Goal: Check status: Check status

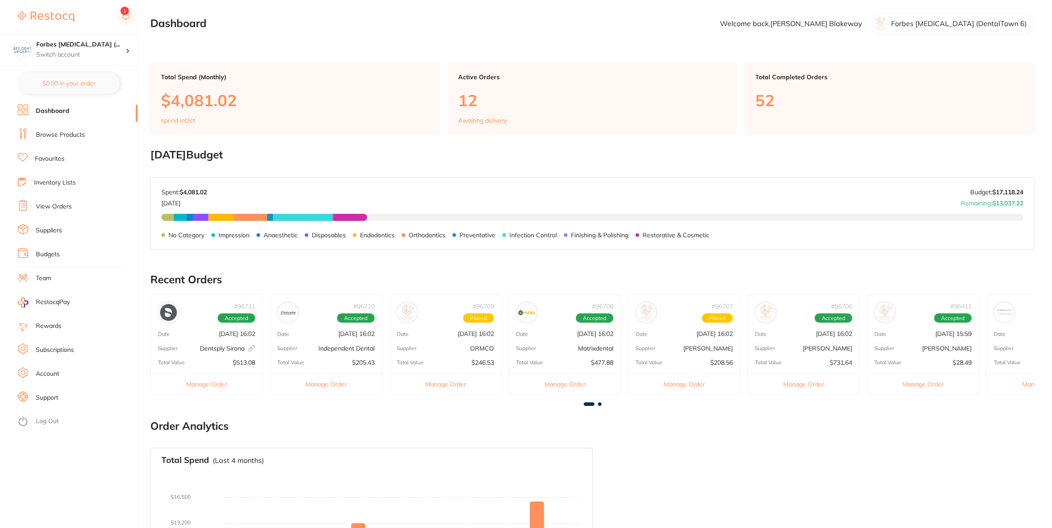
click at [59, 199] on ul "Dashboard Browse Products Favourites Inventory Lists View Orders Suppliers Budg…" at bounding box center [78, 315] width 120 height 423
click at [60, 203] on link "View Orders" at bounding box center [54, 206] width 36 height 9
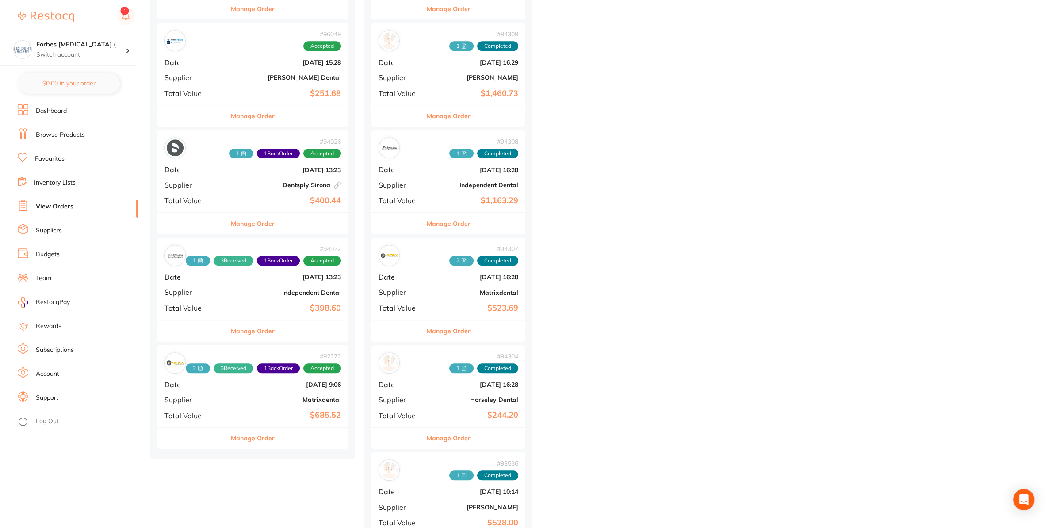
scroll to position [975, 0]
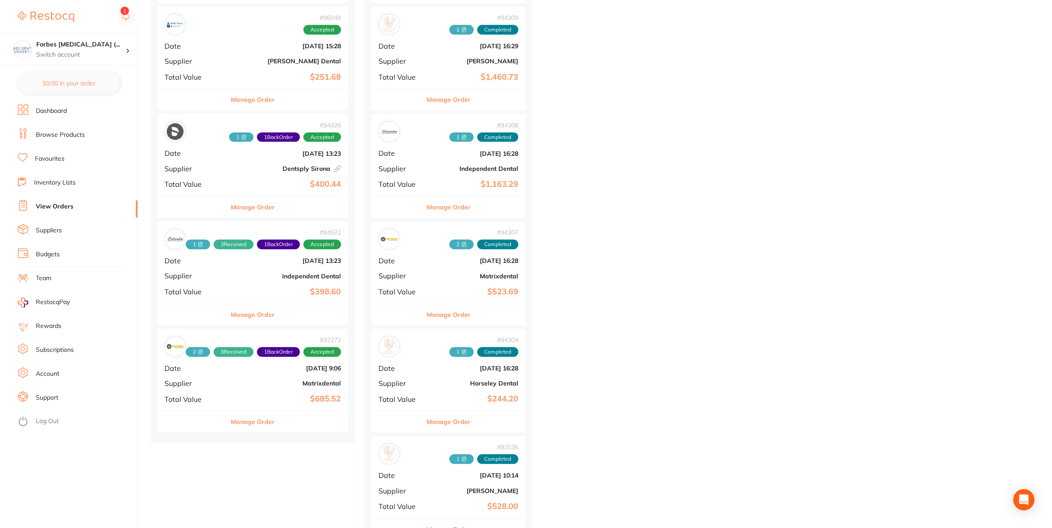
click at [250, 401] on b "$685.52" at bounding box center [284, 398] width 113 height 9
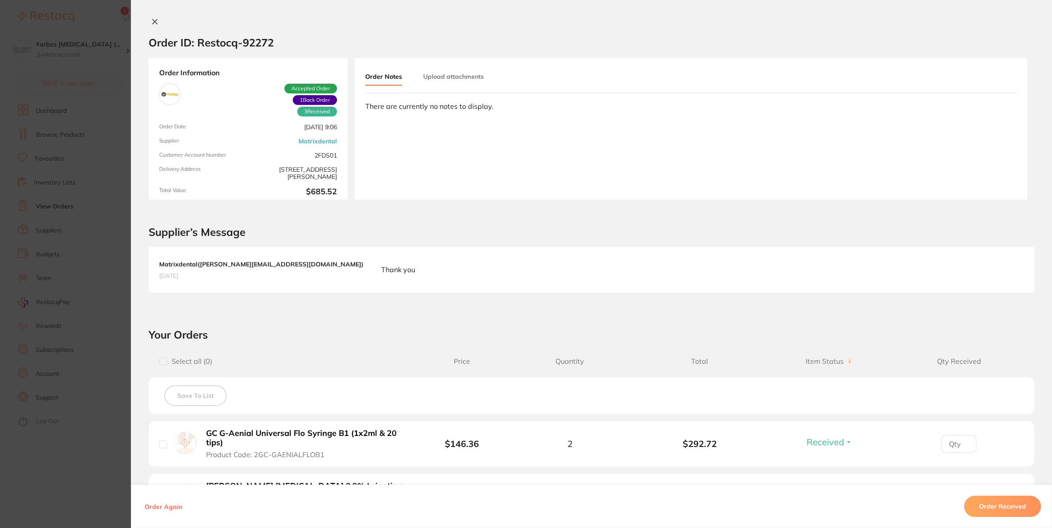
scroll to position [272, 0]
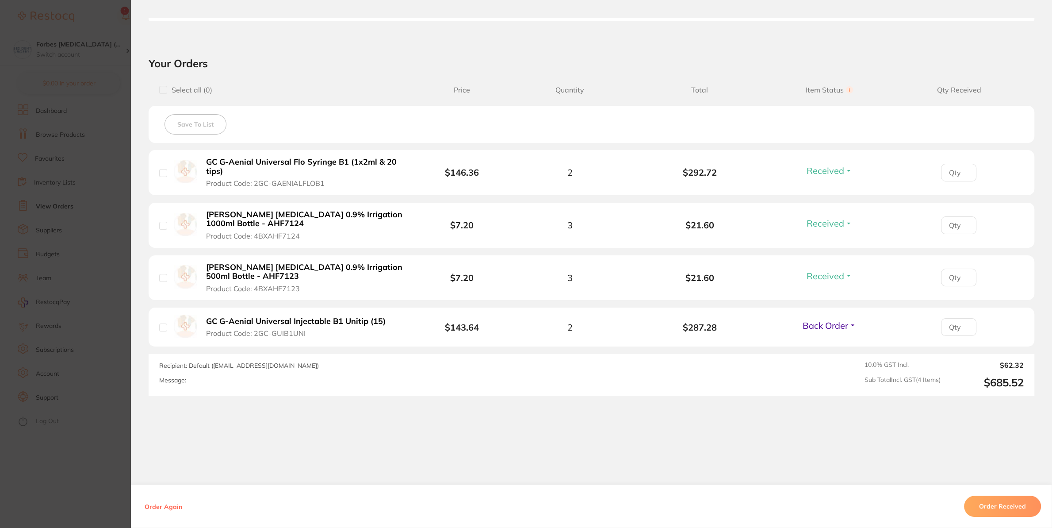
click at [61, 337] on section "Order ID: Restocq- 92272 Order Information 3 Received 1 Back Order Accepted Ord…" at bounding box center [526, 264] width 1052 height 528
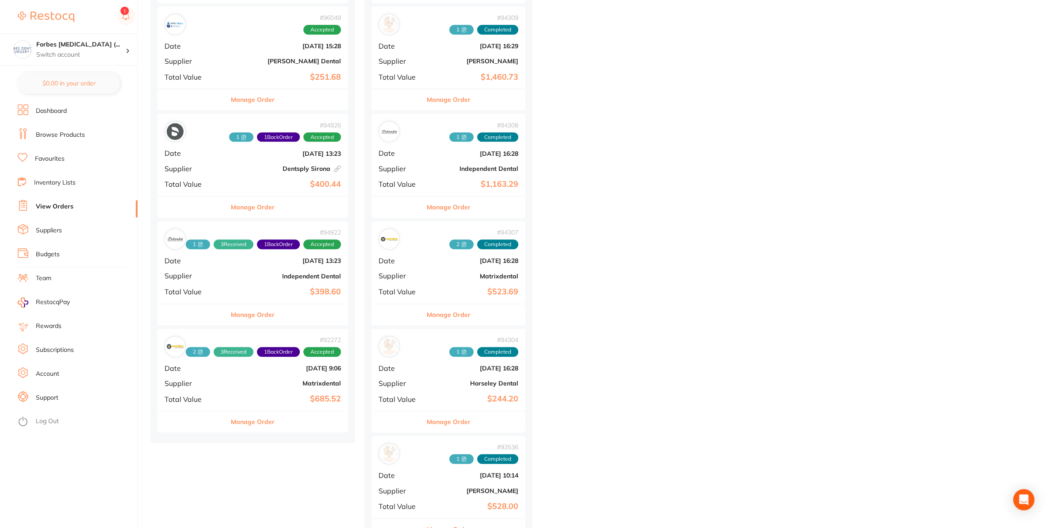
drag, startPoint x: 222, startPoint y: 272, endPoint x: 254, endPoint y: 325, distance: 61.4
click at [221, 272] on div "# 94922 1 3 Received 1 Back Order Accepted Date [DATE] 13:23 Supplier Independe…" at bounding box center [252, 262] width 191 height 82
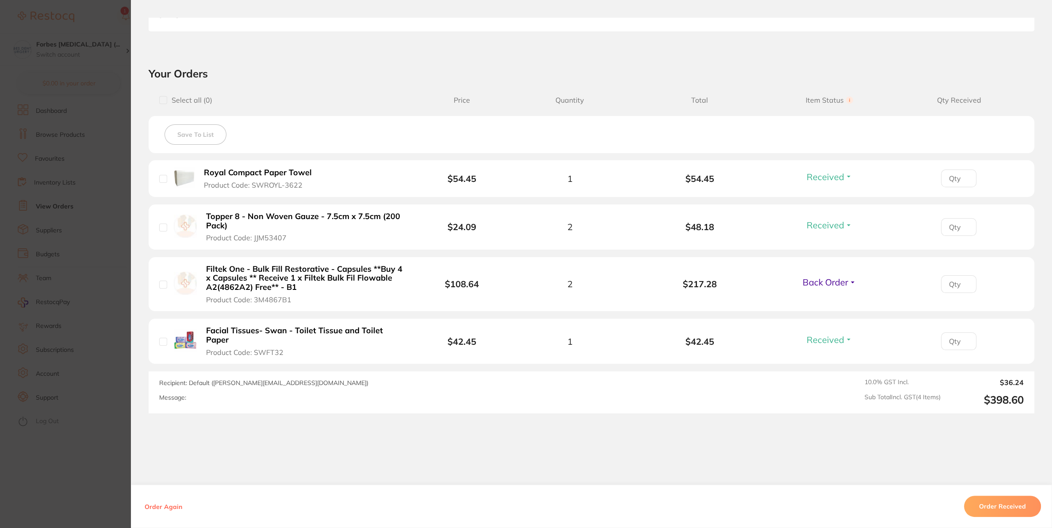
scroll to position [279, 0]
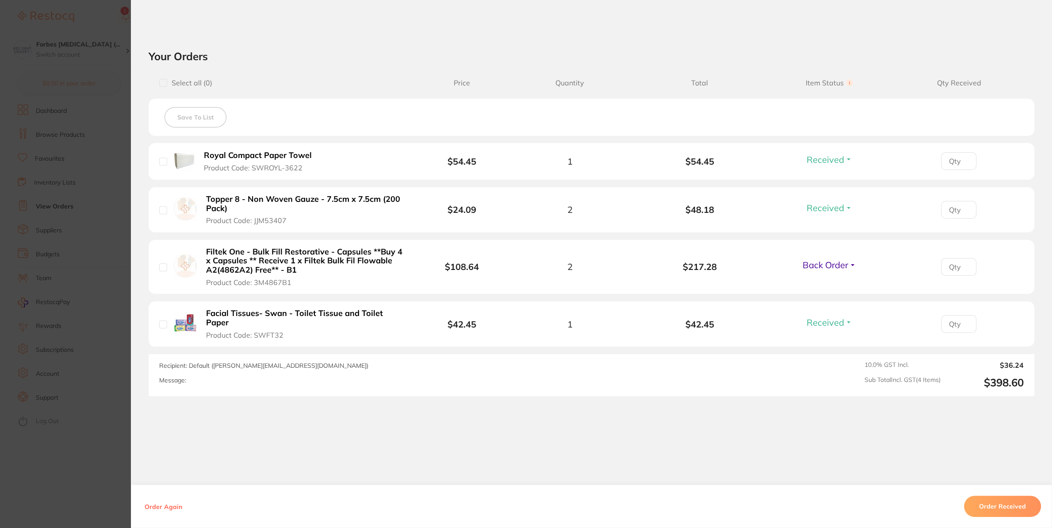
click at [103, 256] on section "Order ID: Restocq- 94922 Order Information 3 Received 1 Back Order Accepted Ord…" at bounding box center [526, 264] width 1052 height 528
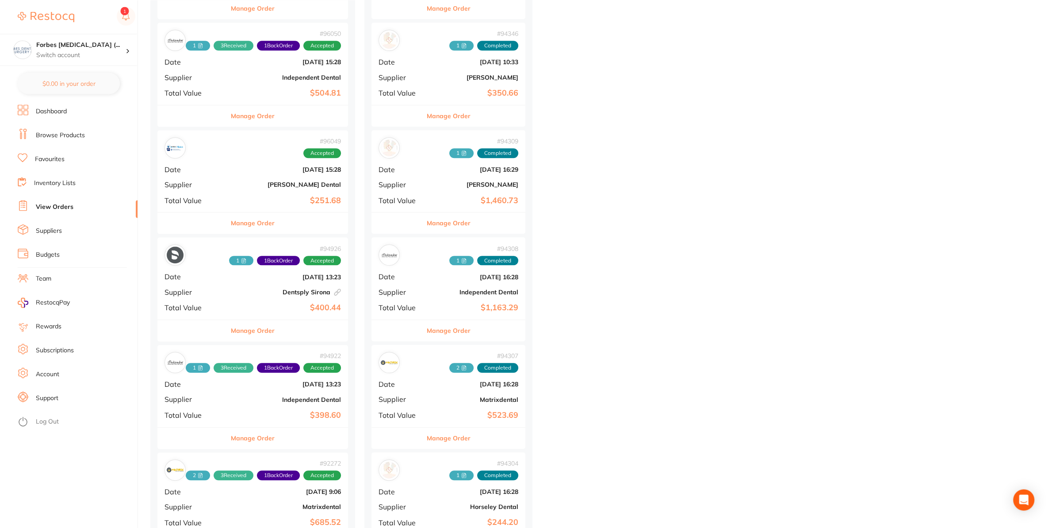
scroll to position [836, 0]
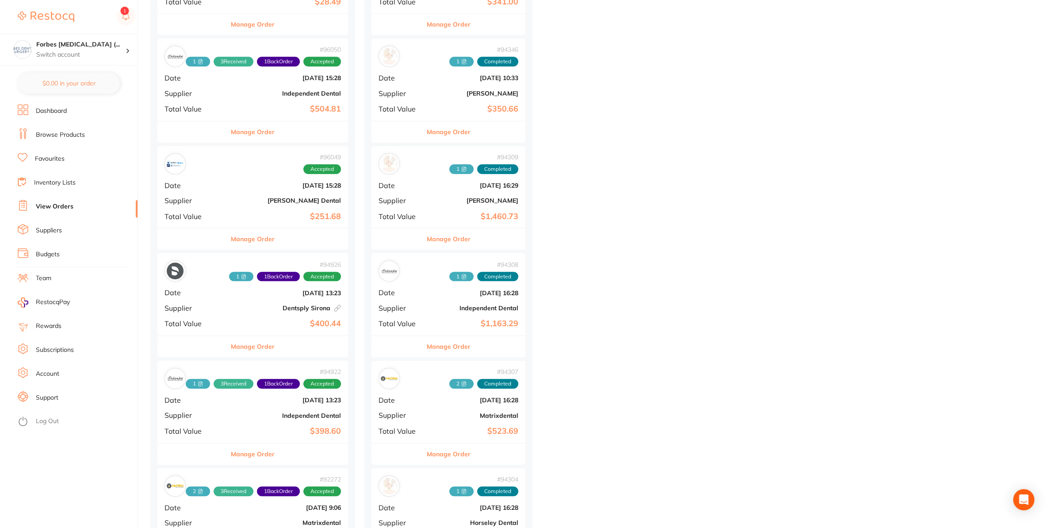
drag, startPoint x: 258, startPoint y: 214, endPoint x: 313, endPoint y: 380, distance: 174.6
click at [258, 214] on b "$251.68" at bounding box center [284, 216] width 113 height 9
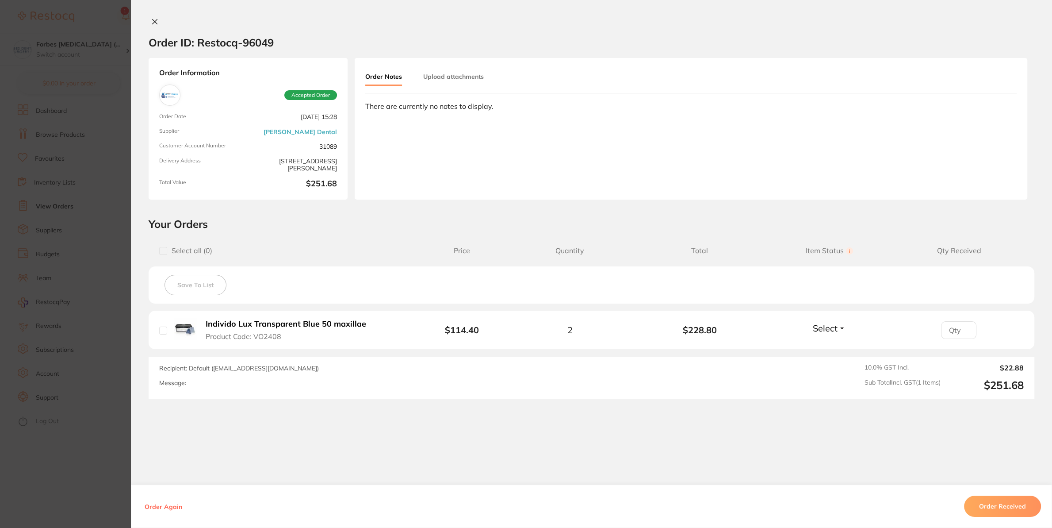
drag, startPoint x: 0, startPoint y: 310, endPoint x: 15, endPoint y: 305, distance: 16.2
click at [15, 305] on section "Order ID: Restocq- 96049 Order Information Accepted Order Order Date [DATE] 15:…" at bounding box center [526, 264] width 1052 height 528
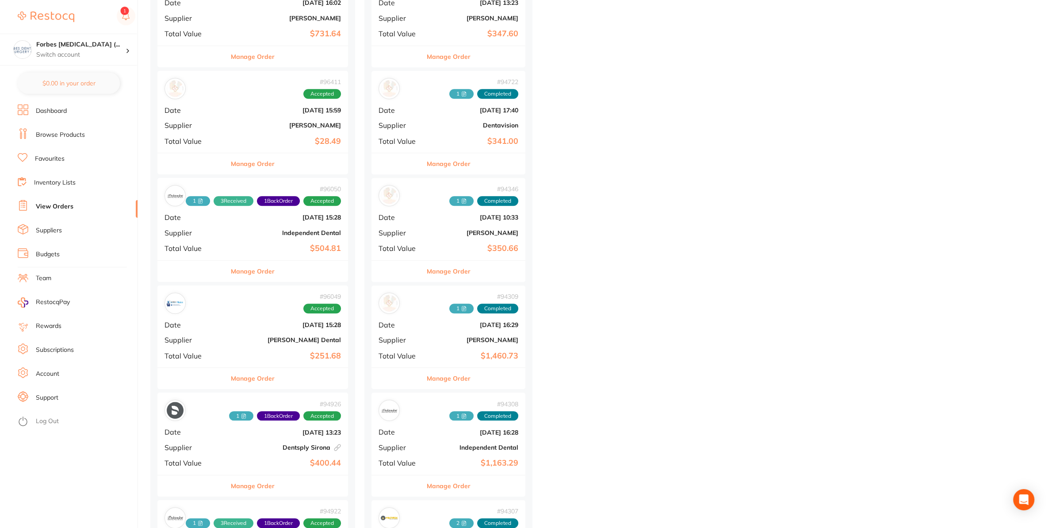
scroll to position [557, 0]
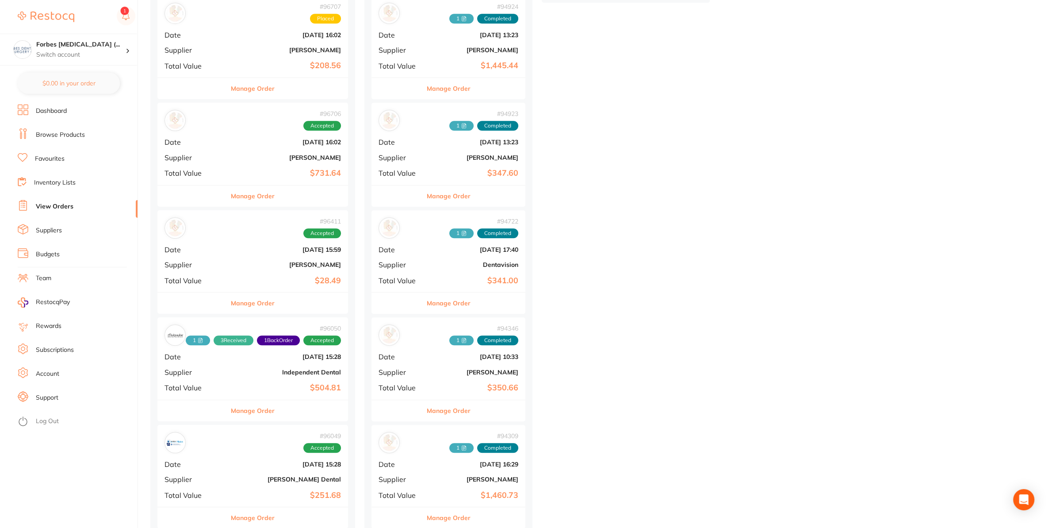
click at [241, 300] on button "Manage Order" at bounding box center [253, 302] width 44 height 21
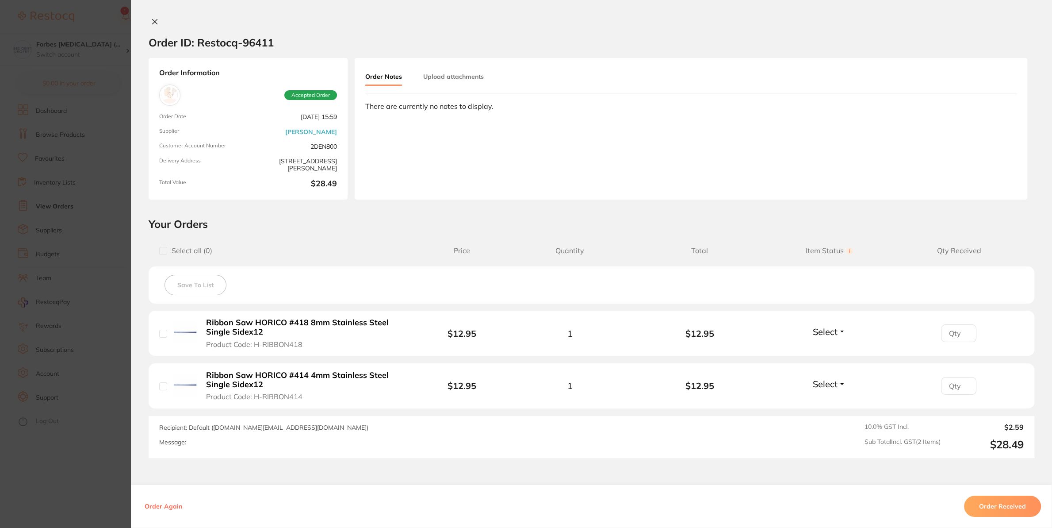
click at [990, 507] on button "Order Received" at bounding box center [1002, 505] width 77 height 21
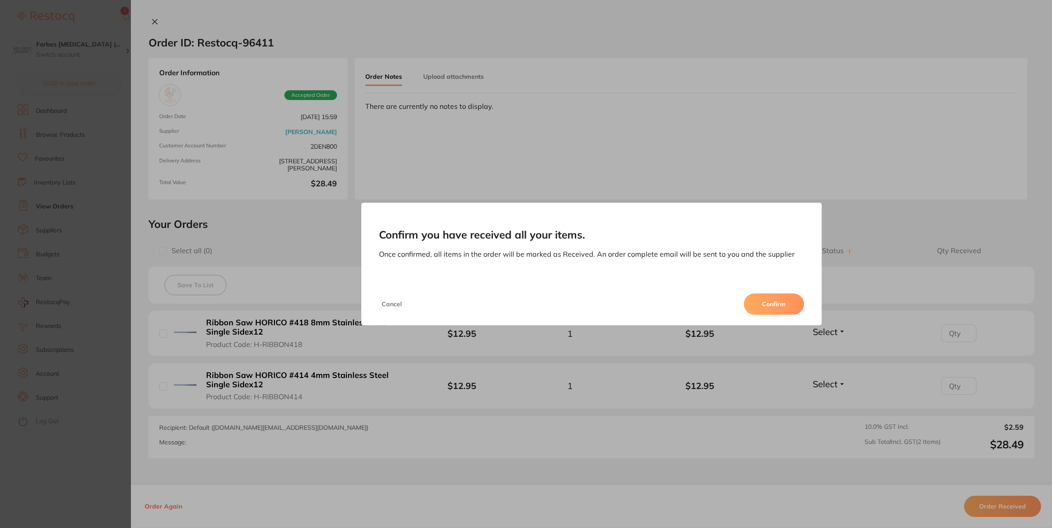
click at [782, 302] on button "Confirm" at bounding box center [774, 303] width 60 height 21
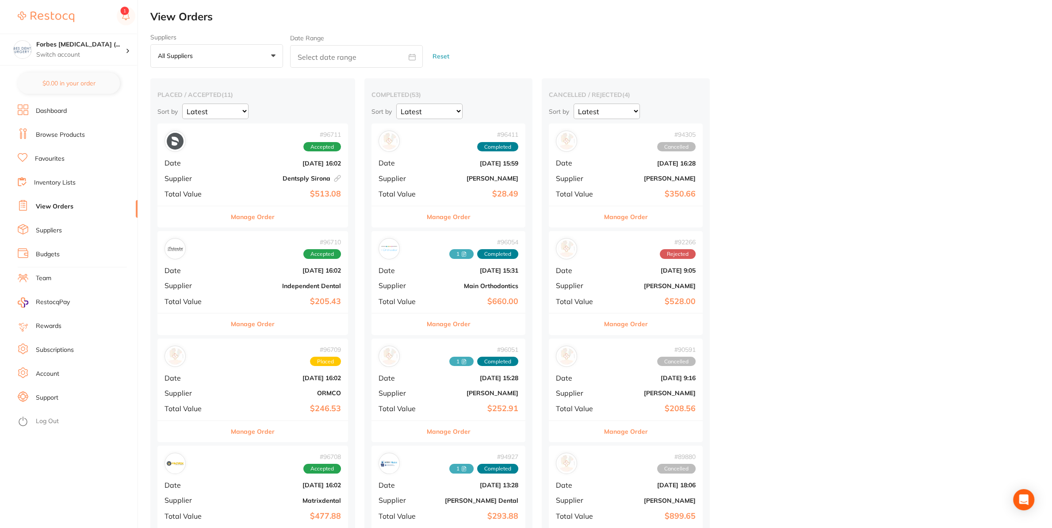
click at [432, 165] on div "# 96411 Completed Date [DATE] 15:59 Supplier [PERSON_NAME] Total Value $28.49" at bounding box center [448, 164] width 154 height 82
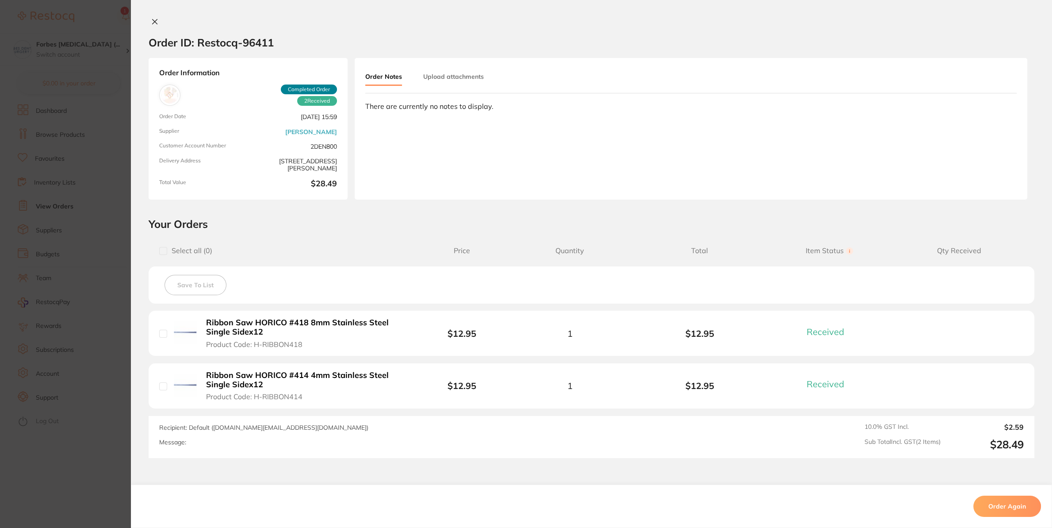
click at [444, 77] on button "Upload attachments" at bounding box center [453, 77] width 61 height 16
click at [961, 150] on button "Upload" at bounding box center [977, 142] width 46 height 20
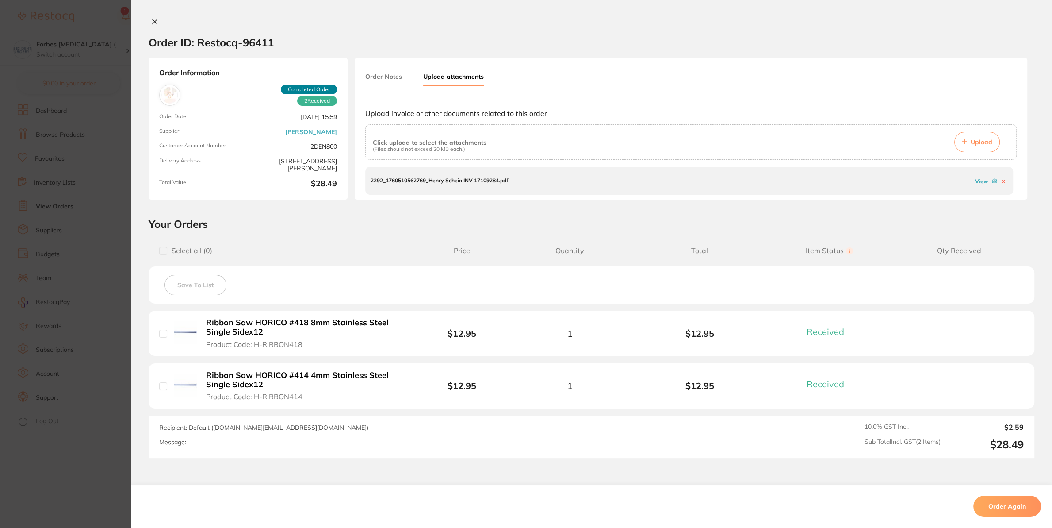
click at [96, 164] on section "Order ID: Restocq- 96411 Order Information 2 Received Completed Order Order Dat…" at bounding box center [526, 264] width 1052 height 528
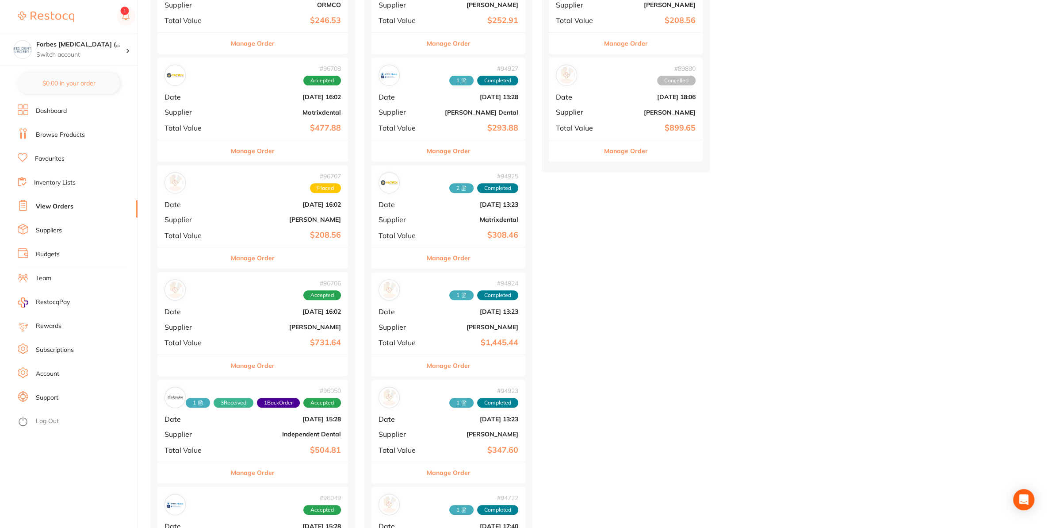
scroll to position [418, 0]
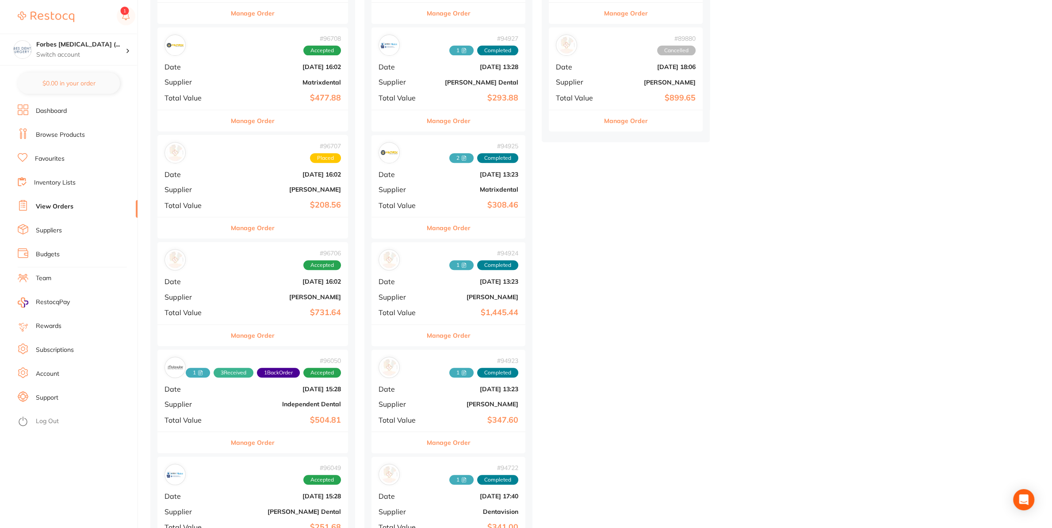
click at [250, 280] on b "[DATE] 16:02" at bounding box center [284, 281] width 113 height 7
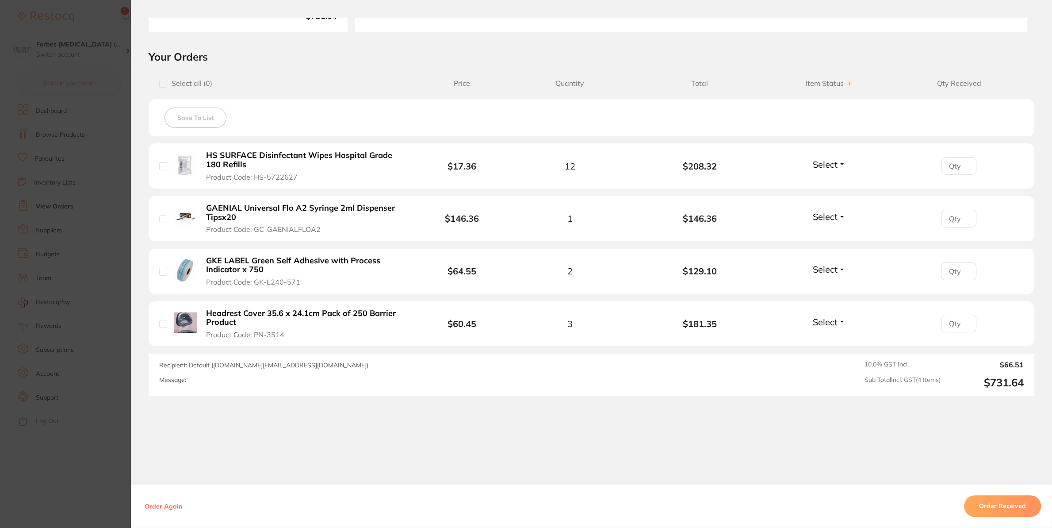
scroll to position [168, 0]
click at [44, 277] on section "Order ID: Restocq- 96706 Order Information Accepted Order Order Date [DATE] 16:…" at bounding box center [526, 264] width 1052 height 528
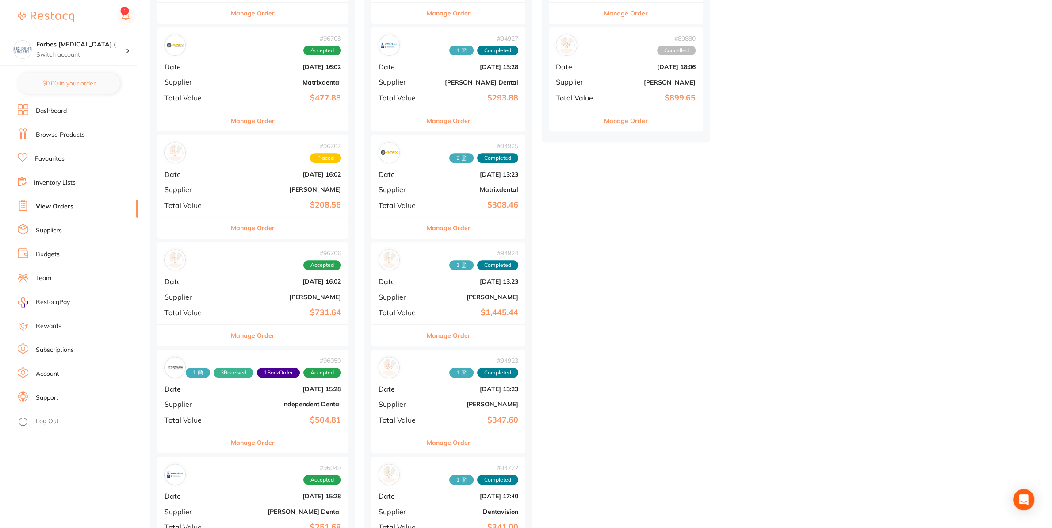
click at [250, 196] on div "# 96707 Placed Date [DATE] 16:02 Supplier [PERSON_NAME] Total Value $208.56" at bounding box center [252, 176] width 191 height 82
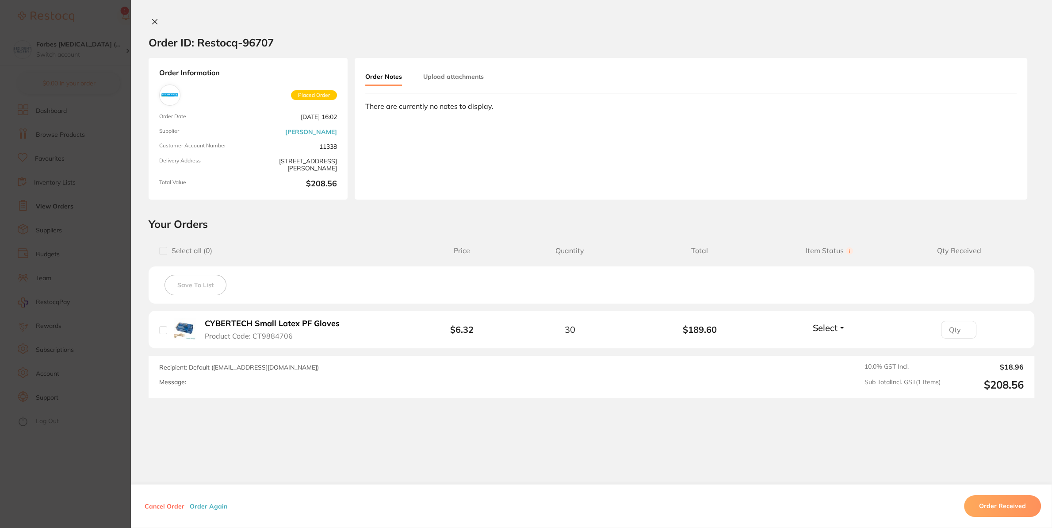
click at [47, 291] on section "Order ID: Restocq- 96707 Order Information Placed Order Order Date [DATE] 16:02…" at bounding box center [526, 264] width 1052 height 528
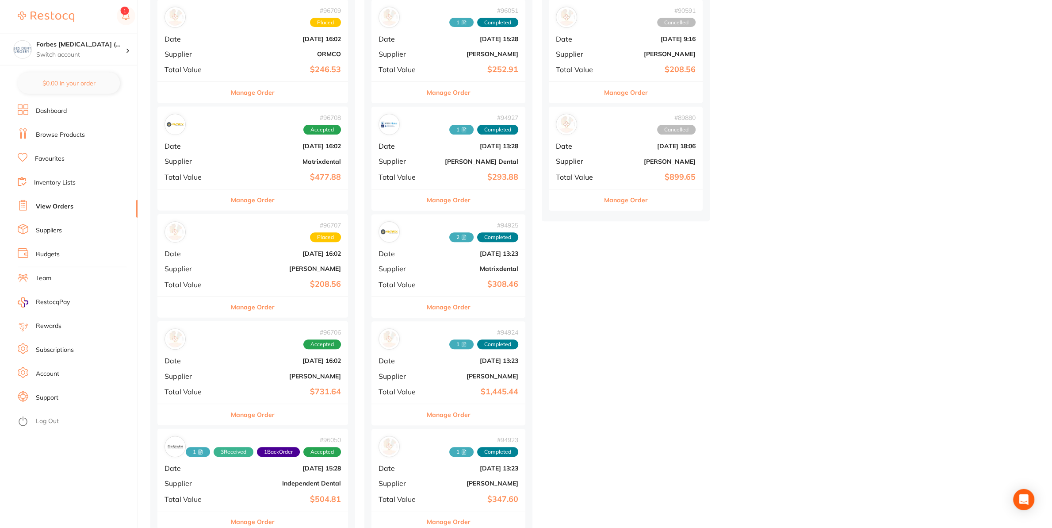
scroll to position [279, 0]
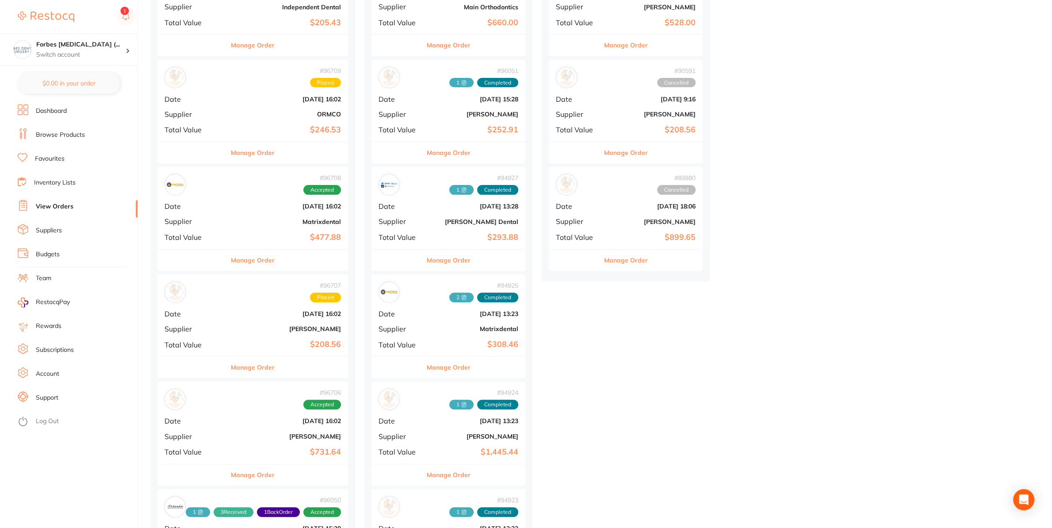
click at [252, 230] on div "# 96708 Accepted Date [DATE] 16:02 Supplier Matrixdental Total Value $477.88" at bounding box center [252, 208] width 191 height 82
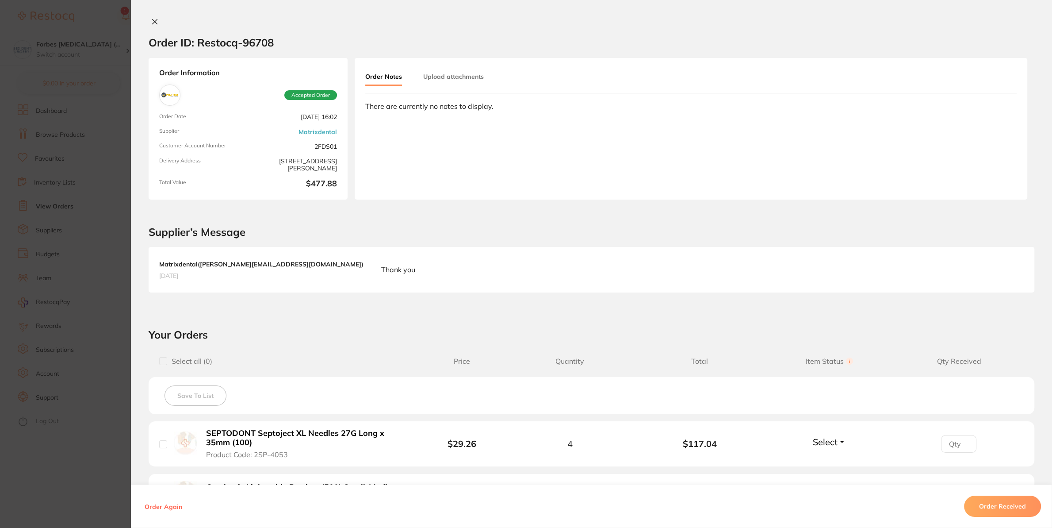
click at [79, 276] on section "Order ID: Restocq- 96708 Order Information Accepted Order Order Date [DATE] 16:…" at bounding box center [526, 264] width 1052 height 528
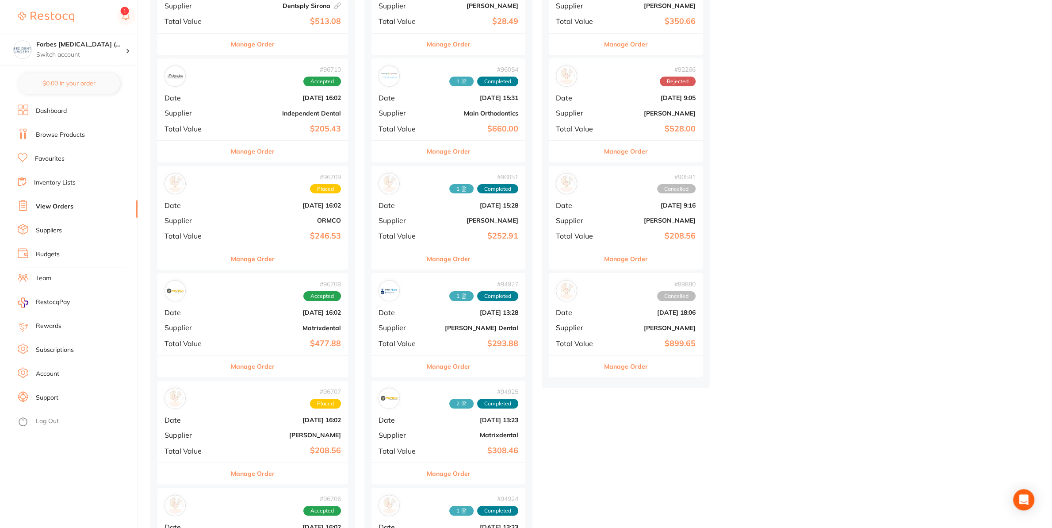
scroll to position [93, 0]
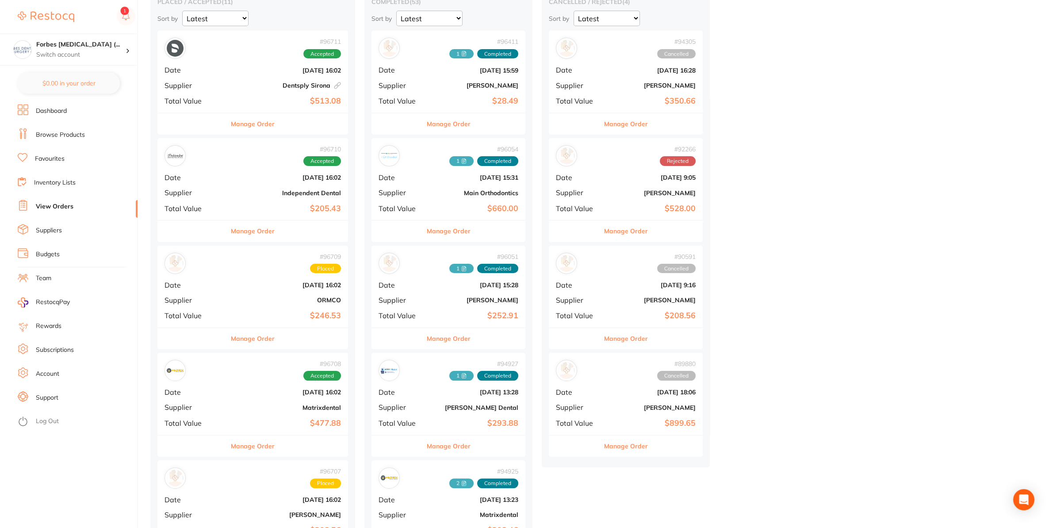
click at [262, 283] on b "[DATE] 16:02" at bounding box center [284, 284] width 113 height 7
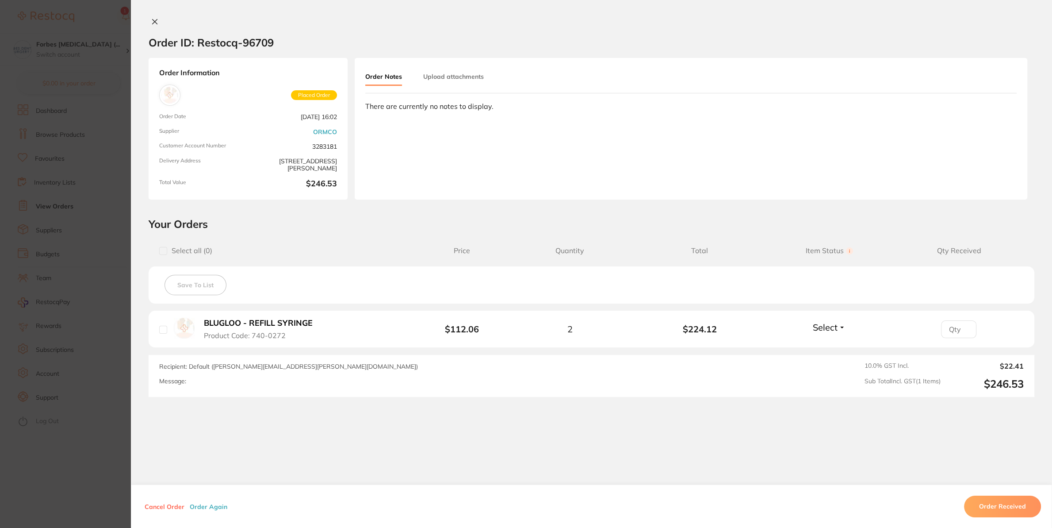
click at [61, 305] on section "Order ID: Restocq- 96709 Order Information Placed Order Order Date [DATE] 16:02…" at bounding box center [526, 264] width 1052 height 528
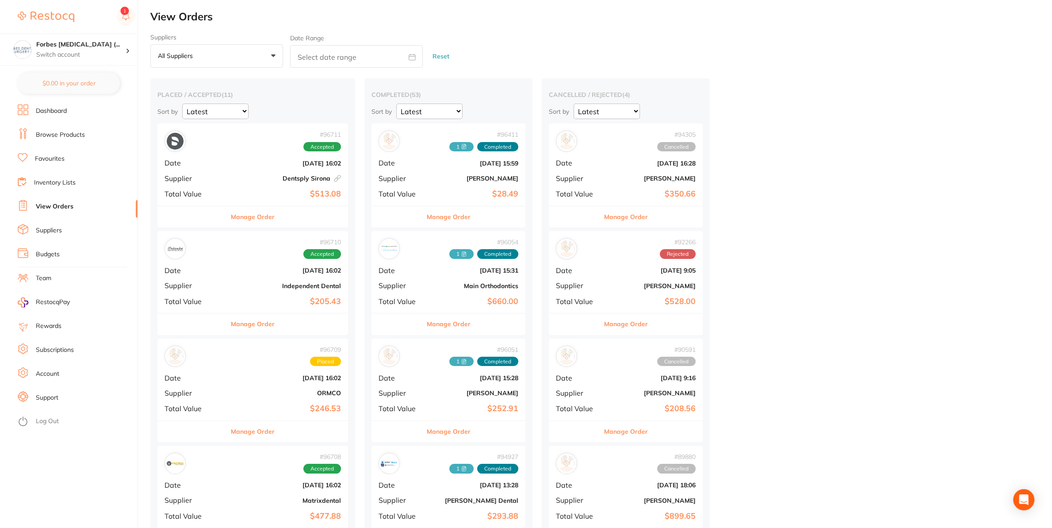
click at [256, 303] on b "$205.43" at bounding box center [284, 301] width 113 height 9
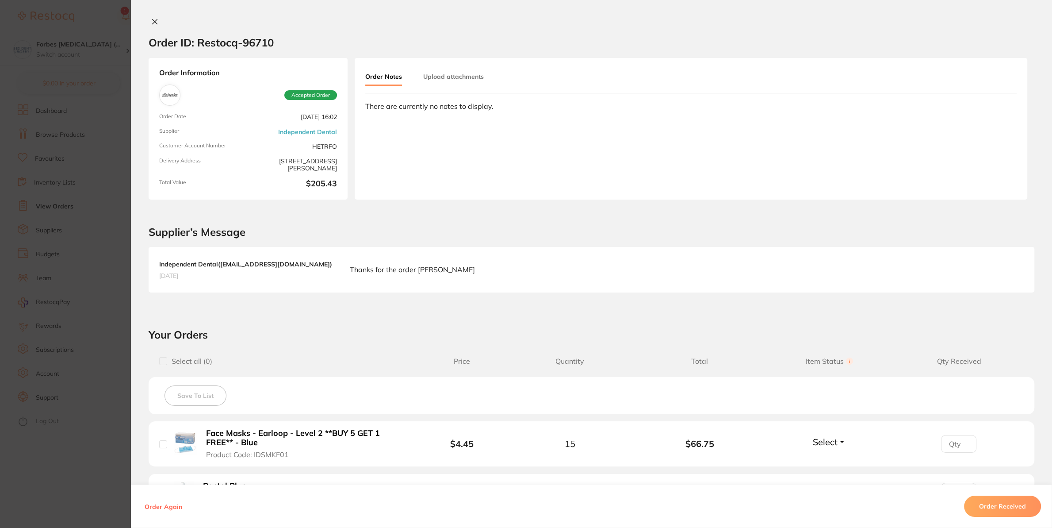
click at [62, 260] on section "Order ID: Restocq- 96710 Order Information Accepted Order Order Date [DATE] 16:…" at bounding box center [526, 264] width 1052 height 528
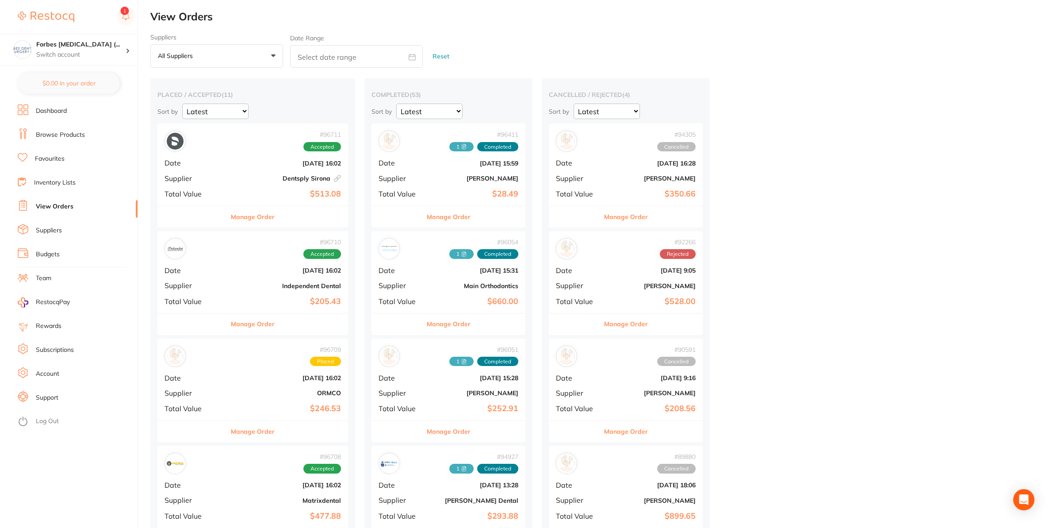
click at [258, 167] on div "# 96711 Accepted Date [DATE] 16:02 Supplier Dentsply [GEOGRAPHIC_DATA] This ord…" at bounding box center [252, 164] width 191 height 82
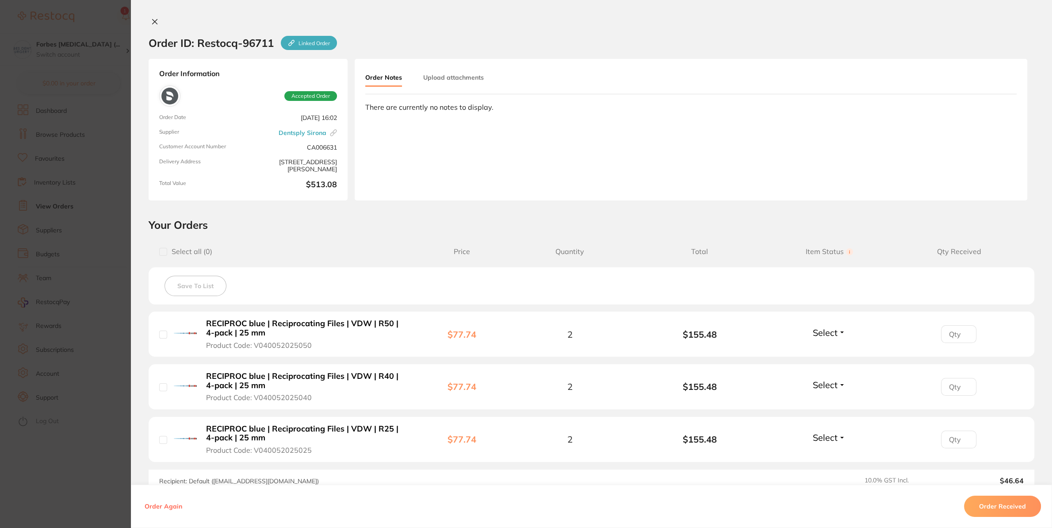
click at [71, 268] on section "Order ID: Restocq- 96711 Linked Order Order Information Accepted Order Order Da…" at bounding box center [526, 264] width 1052 height 528
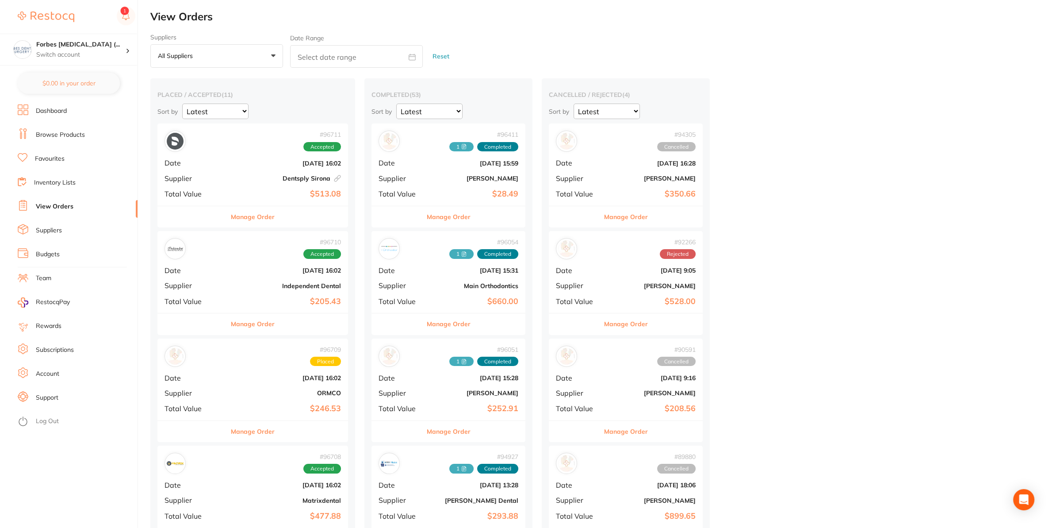
click at [600, 277] on div "# 92266 Rejected Date [DATE] 9:05 Supplier [PERSON_NAME] Total Value $528.00" at bounding box center [626, 272] width 154 height 82
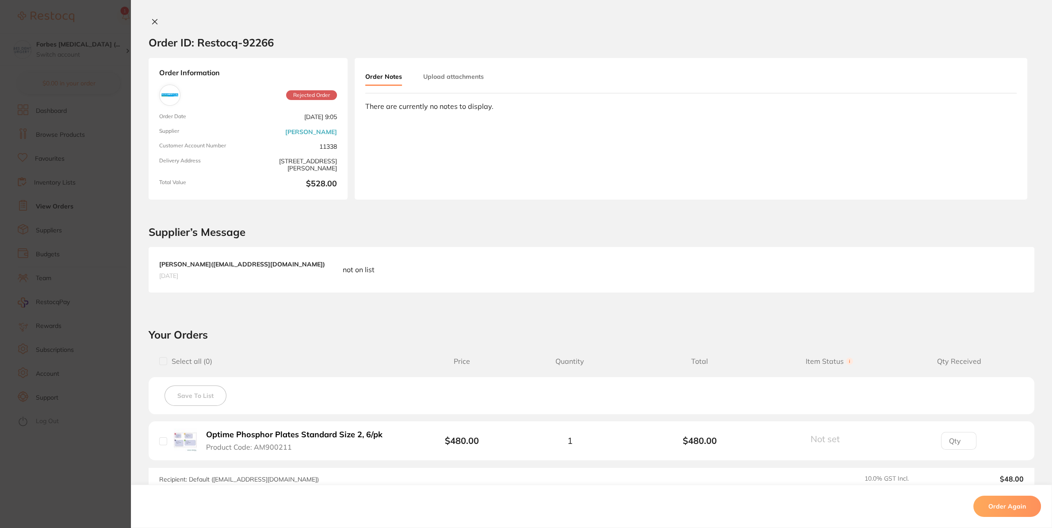
click at [47, 371] on section "Order ID: Restocq- 92266 Order Information Rejected Order Order Date [DATE] 9:0…" at bounding box center [526, 264] width 1052 height 528
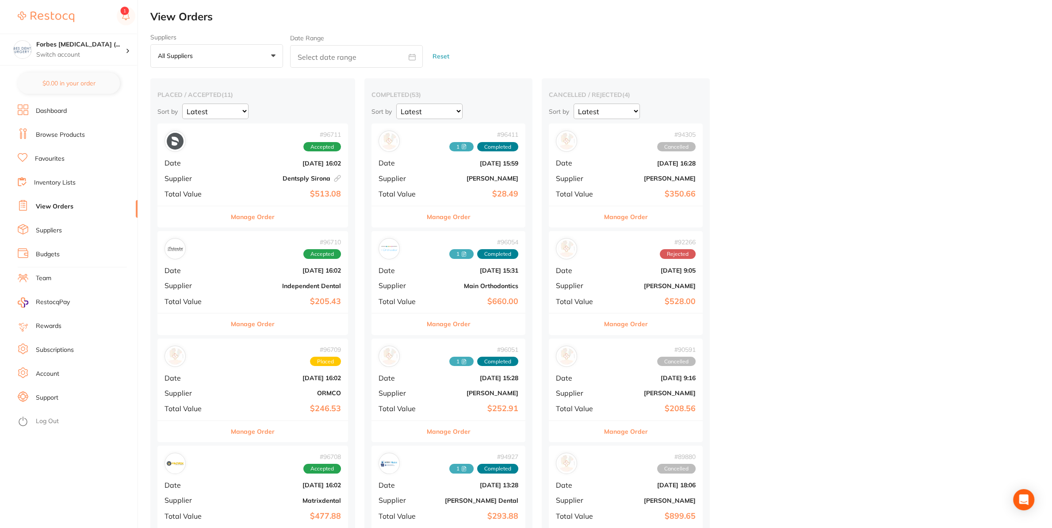
click at [621, 165] on b "[DATE] 16:28" at bounding box center [651, 163] width 88 height 7
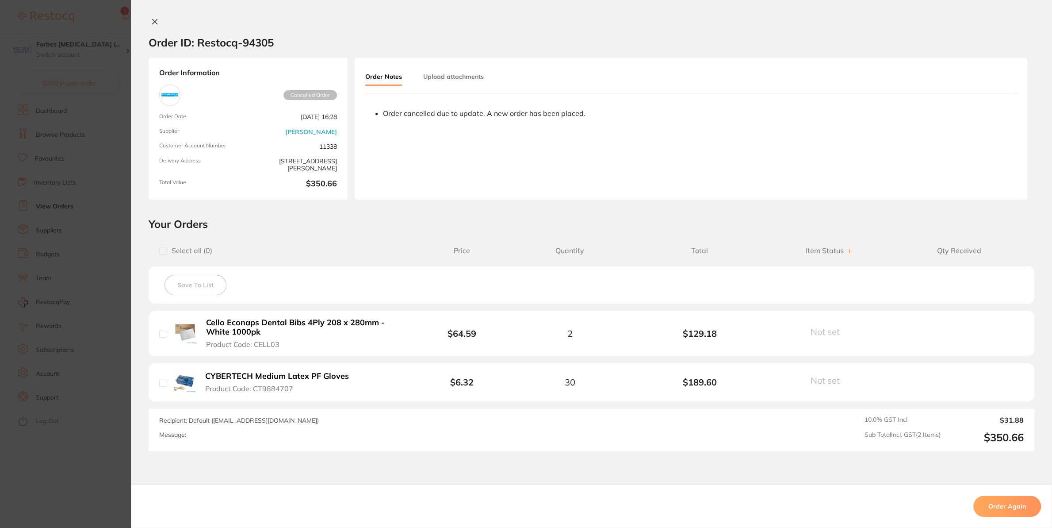
click at [26, 333] on section "Order ID: Restocq- 94305 Order Information Cancelled Order Order Date [DATE] 16…" at bounding box center [526, 264] width 1052 height 528
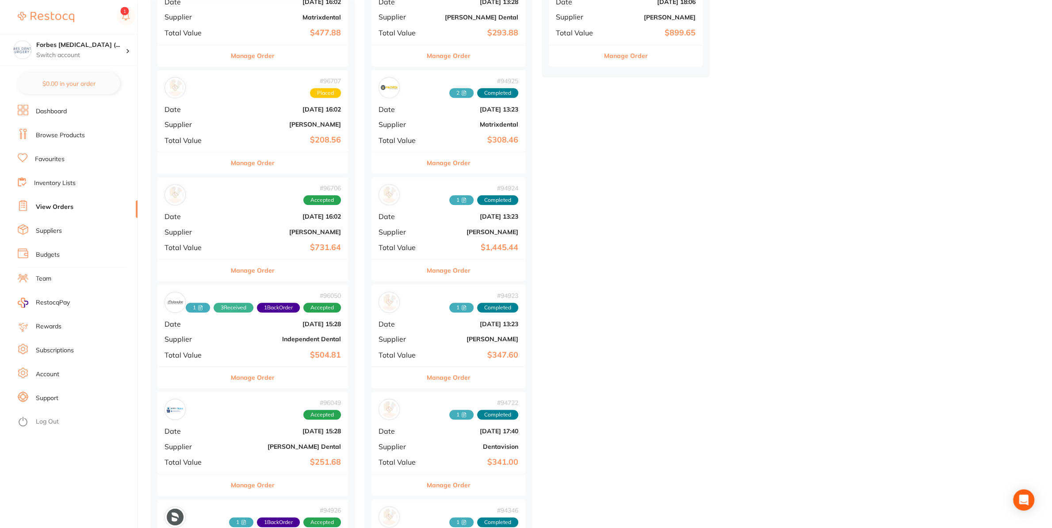
scroll to position [557, 0]
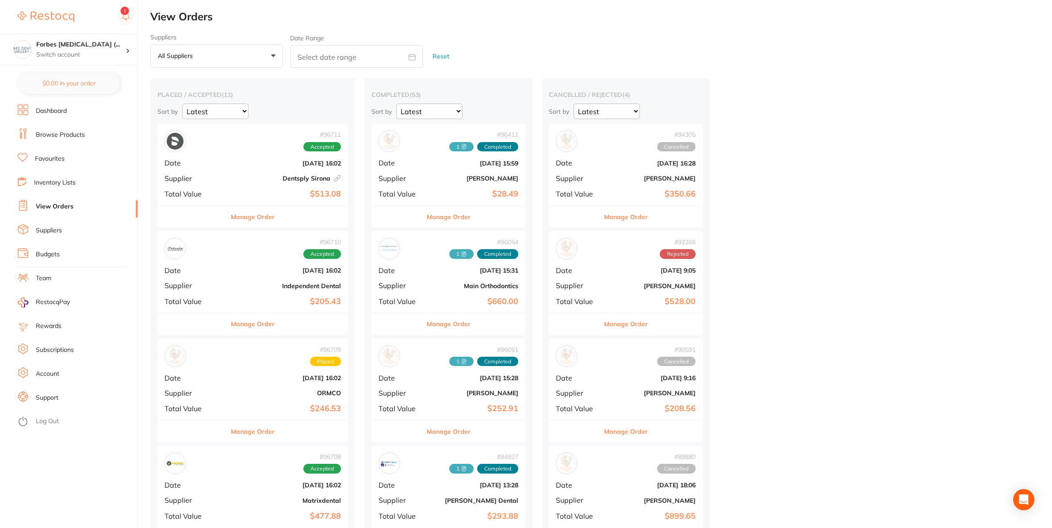
scroll to position [557, 0]
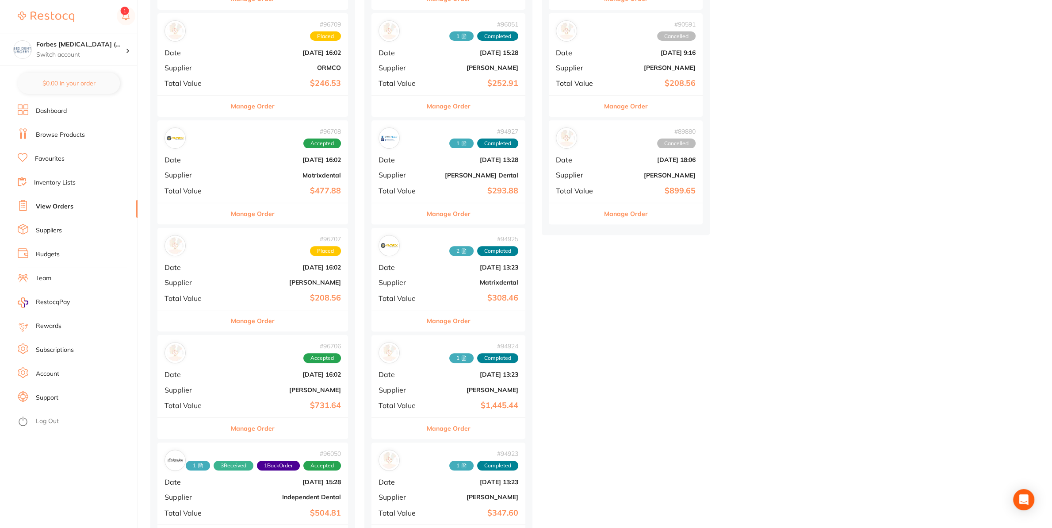
scroll to position [0, 0]
